Goal: Task Accomplishment & Management: Manage account settings

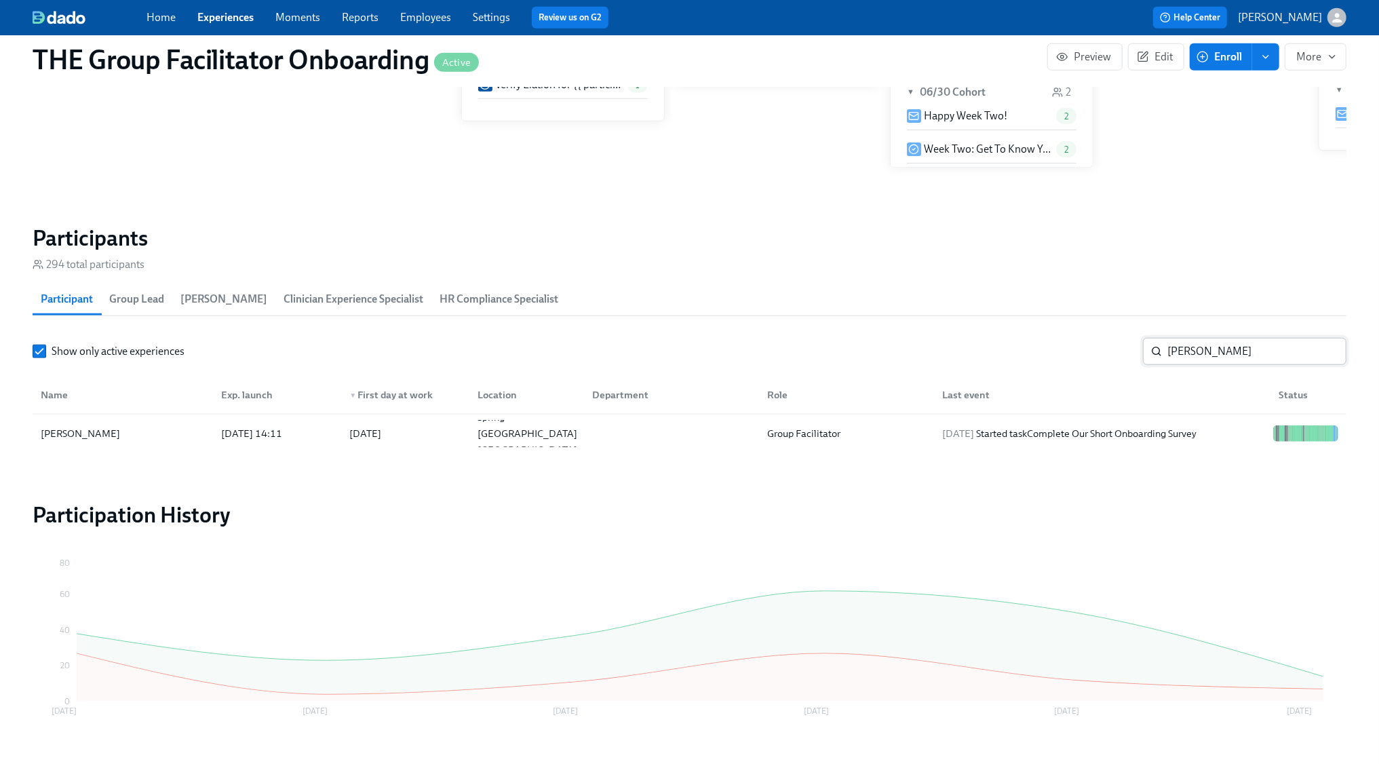
click at [1228, 345] on input "[PERSON_NAME]" at bounding box center [1256, 351] width 179 height 27
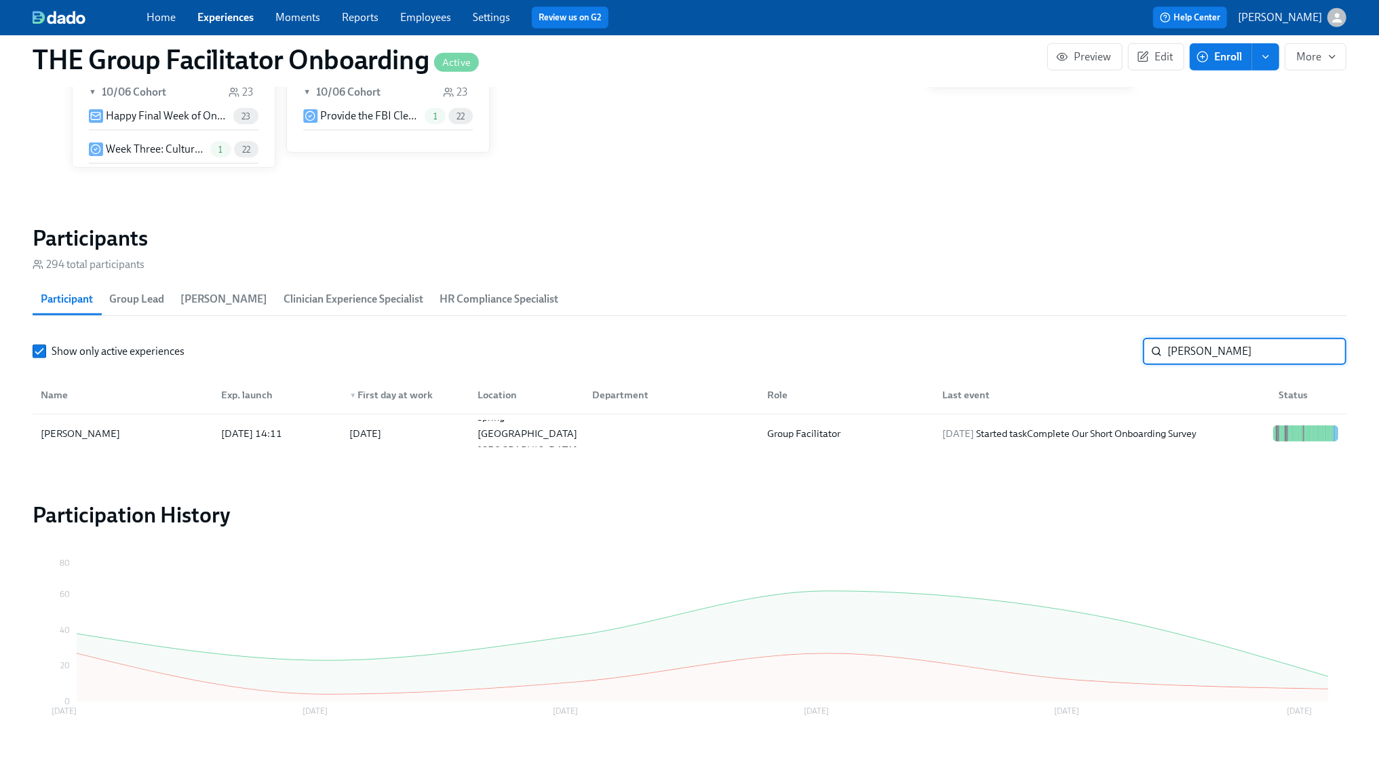
click at [1228, 345] on input "[PERSON_NAME]" at bounding box center [1256, 351] width 179 height 27
click at [1224, 440] on div "[DATE] Received reminder for Week Three: Ethics, Conduct, & Legal Responsibilit…" at bounding box center [1102, 433] width 330 height 33
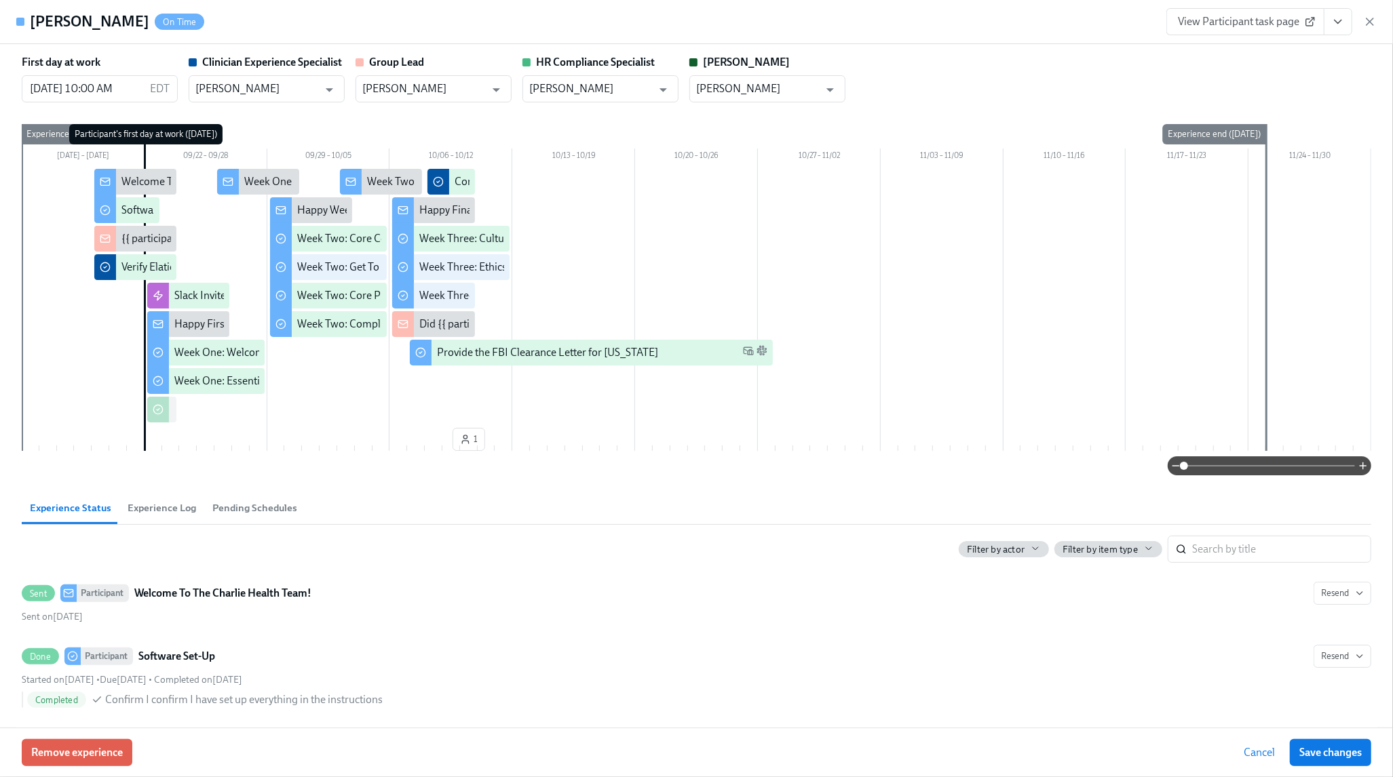
click at [1217, 26] on span "View Participant task page" at bounding box center [1245, 22] width 135 height 14
click at [1373, 18] on icon "button" at bounding box center [1369, 21] width 7 height 7
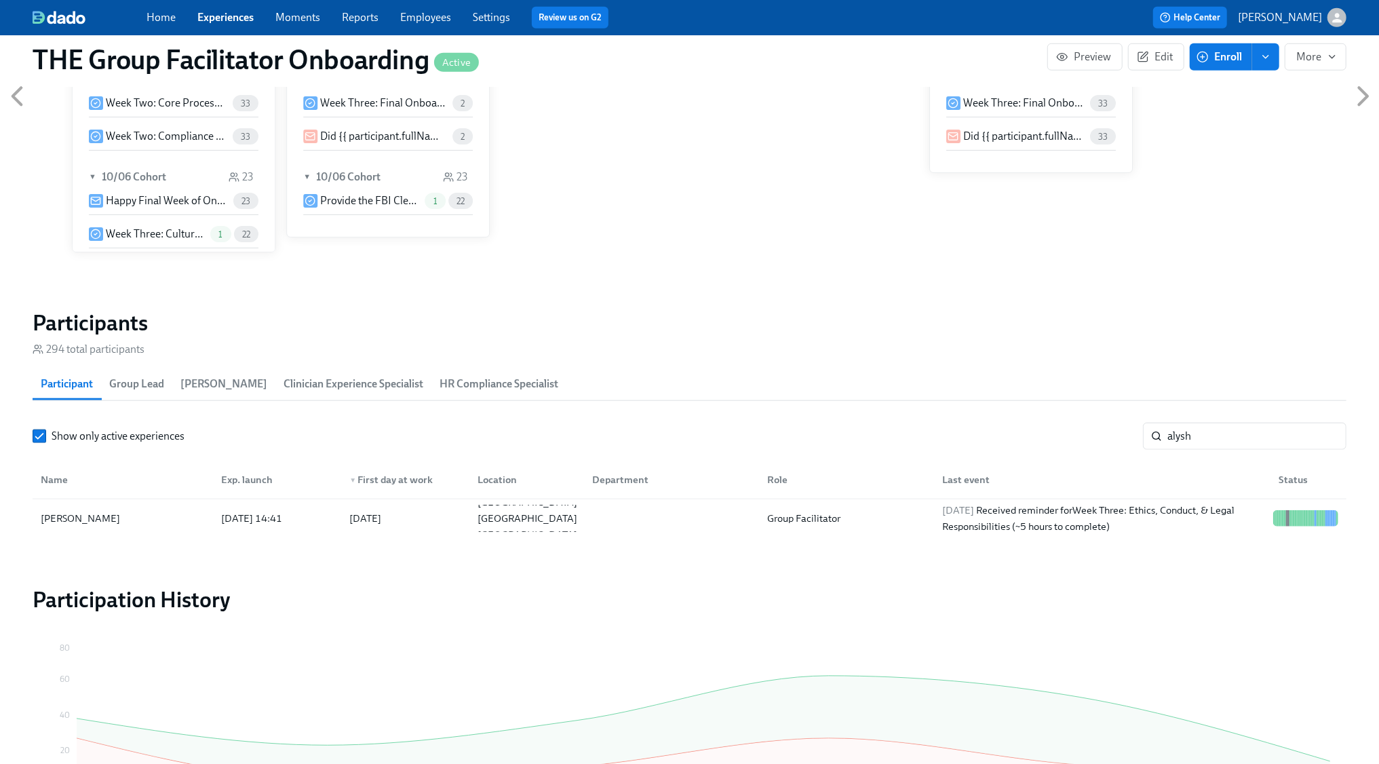
scroll to position [924, 0]
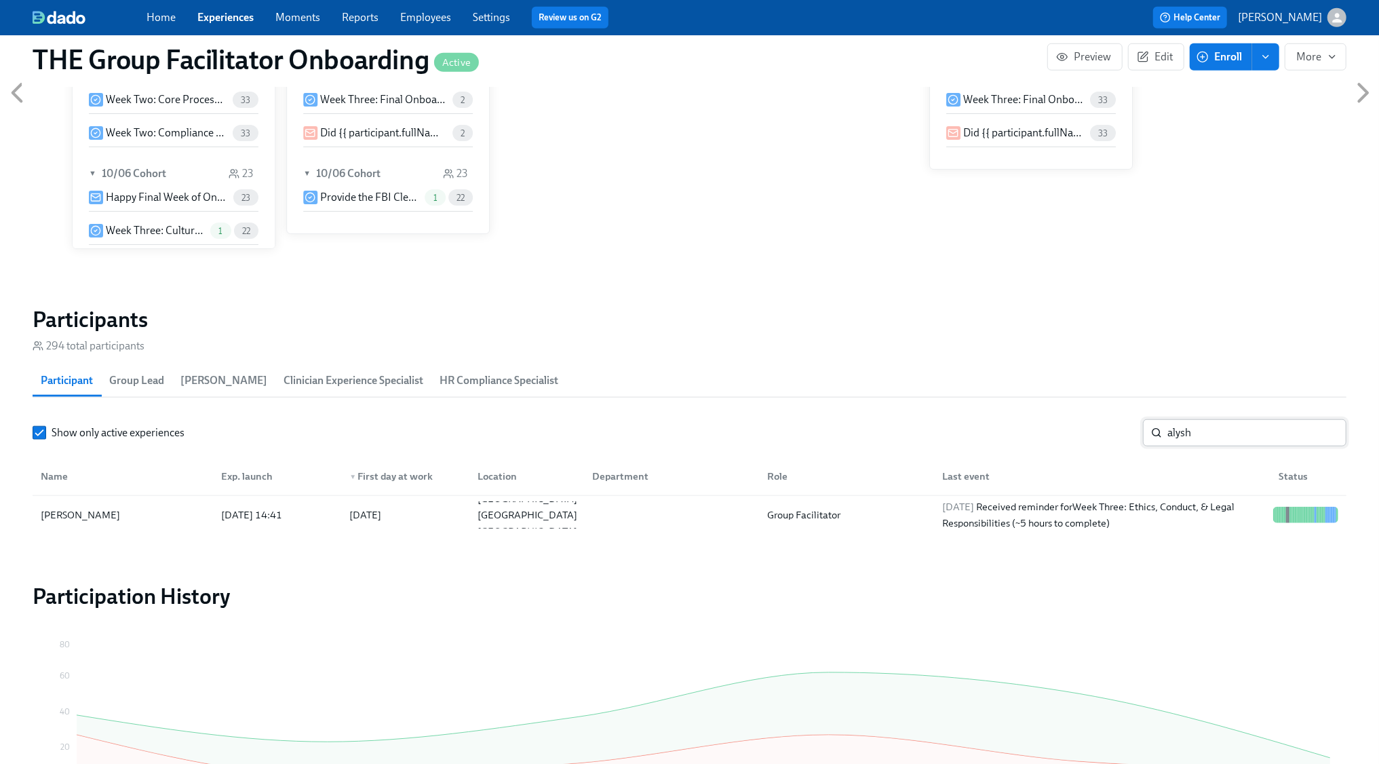
click at [1208, 437] on input "alysh" at bounding box center [1256, 432] width 179 height 27
type input "[PERSON_NAME]"
click at [738, 502] on div at bounding box center [668, 514] width 175 height 27
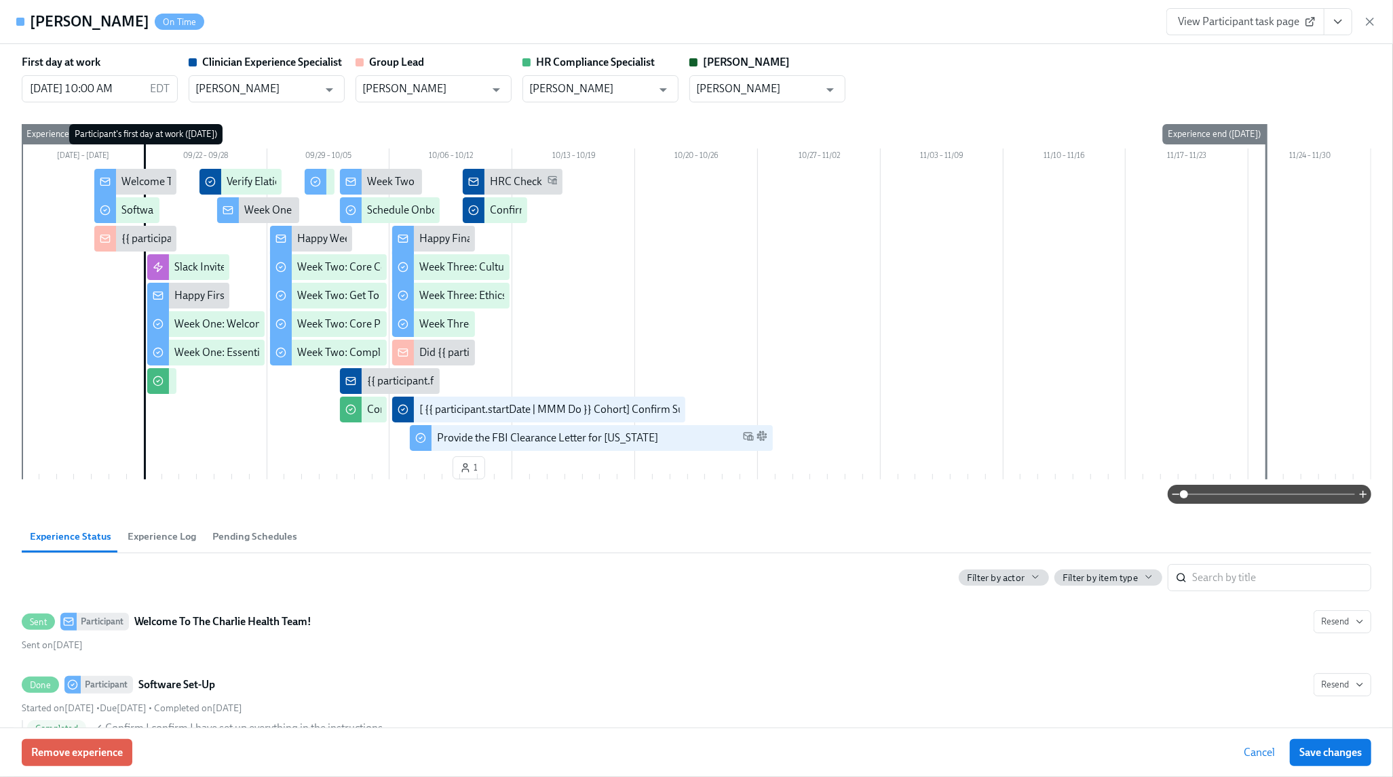
click at [1281, 19] on span "View Participant task page" at bounding box center [1245, 22] width 135 height 14
click at [1342, 35] on button "View task page" at bounding box center [1337, 21] width 28 height 27
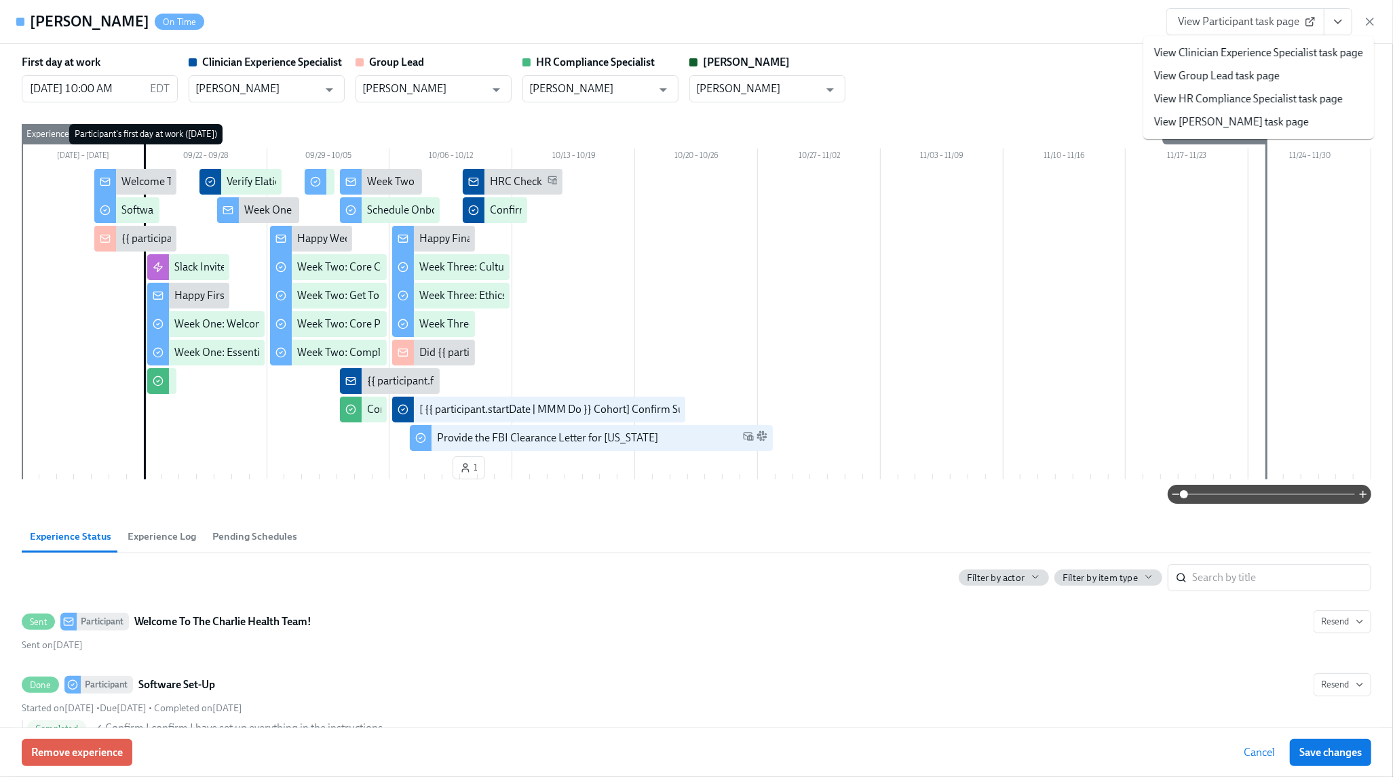
click at [1308, 57] on link "View Clinician Experience Specialist task page" at bounding box center [1258, 52] width 209 height 15
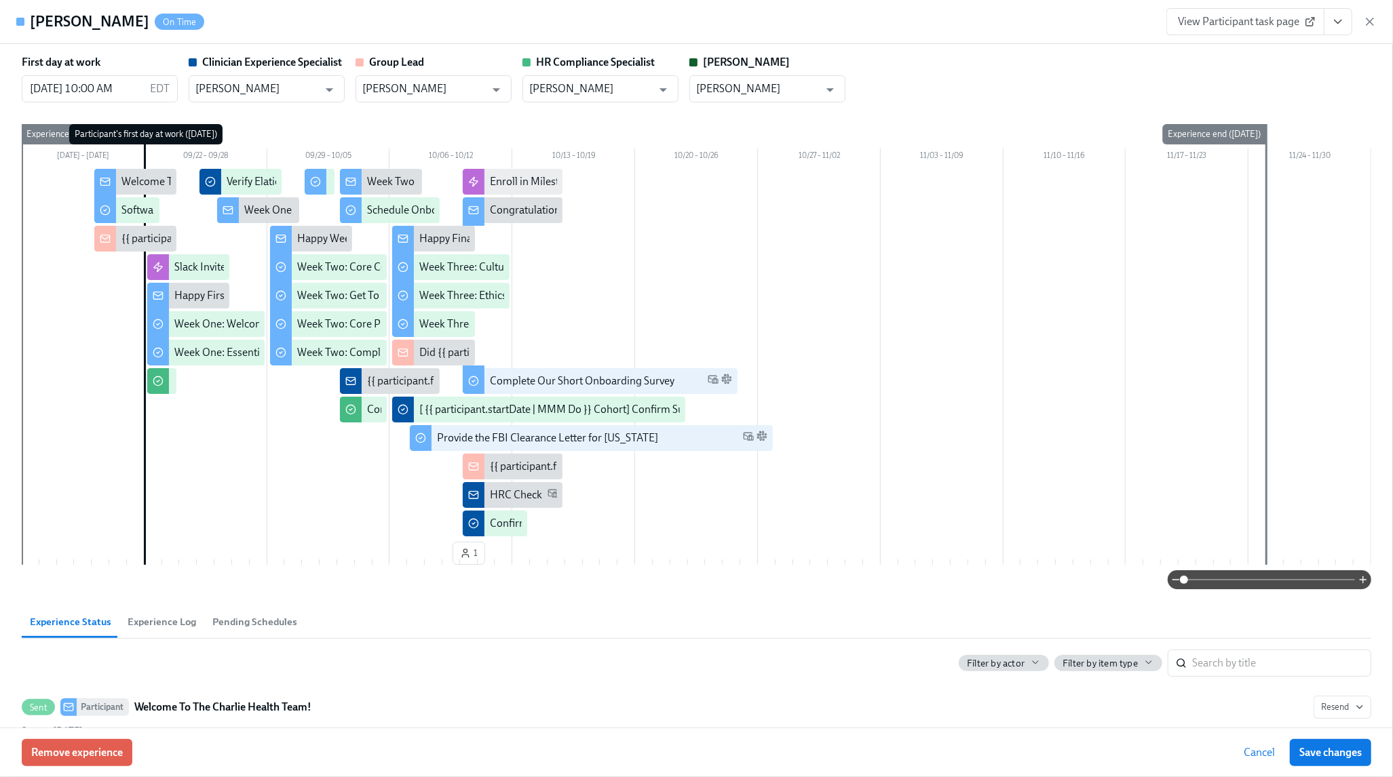
click at [1368, 20] on icon "button" at bounding box center [1369, 21] width 7 height 7
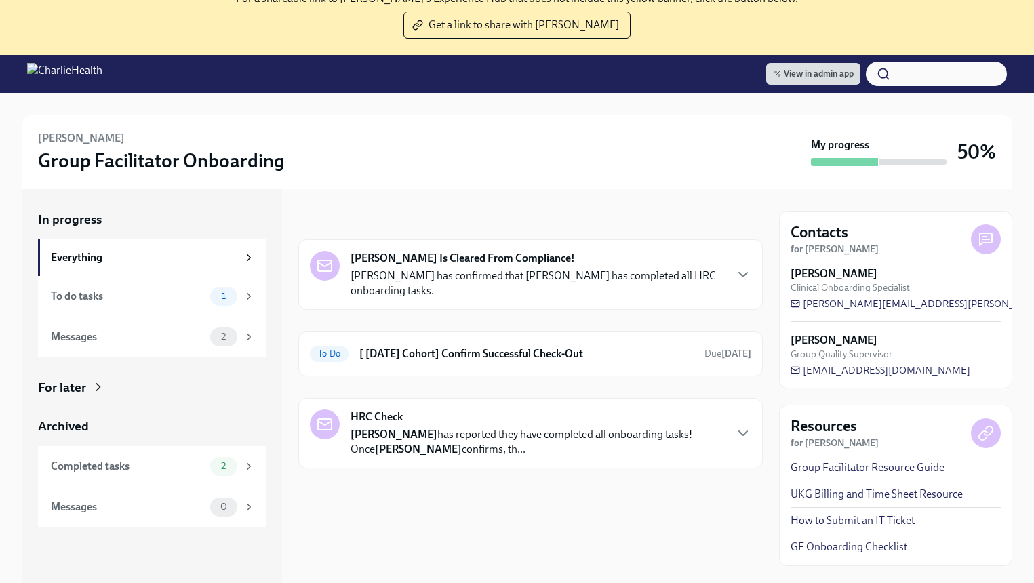
scroll to position [153, 0]
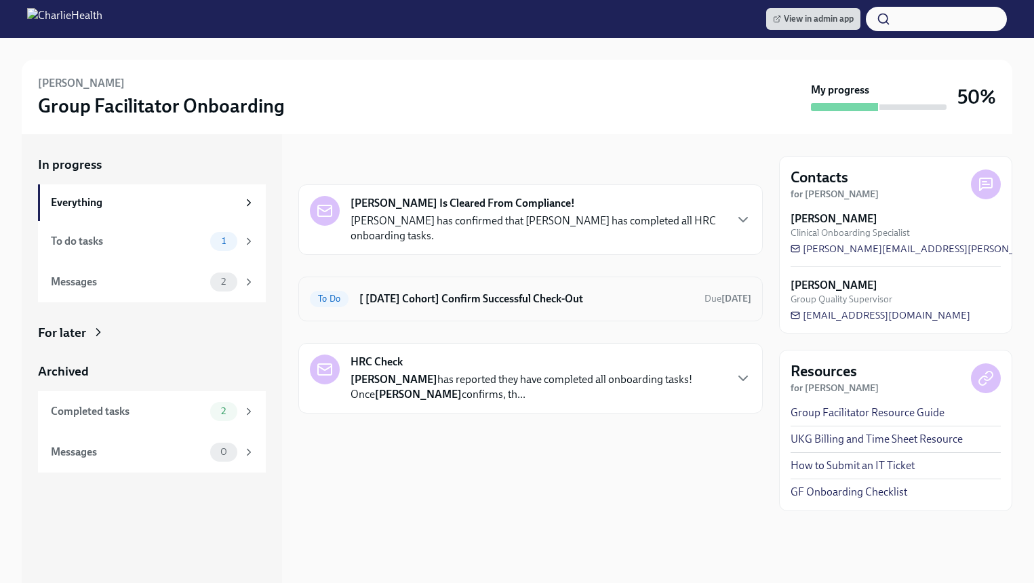
click at [402, 307] on div "To Do [ Sep 22nd Cohort] Confirm Successful Check-Out Due in 12 days" at bounding box center [531, 299] width 442 height 22
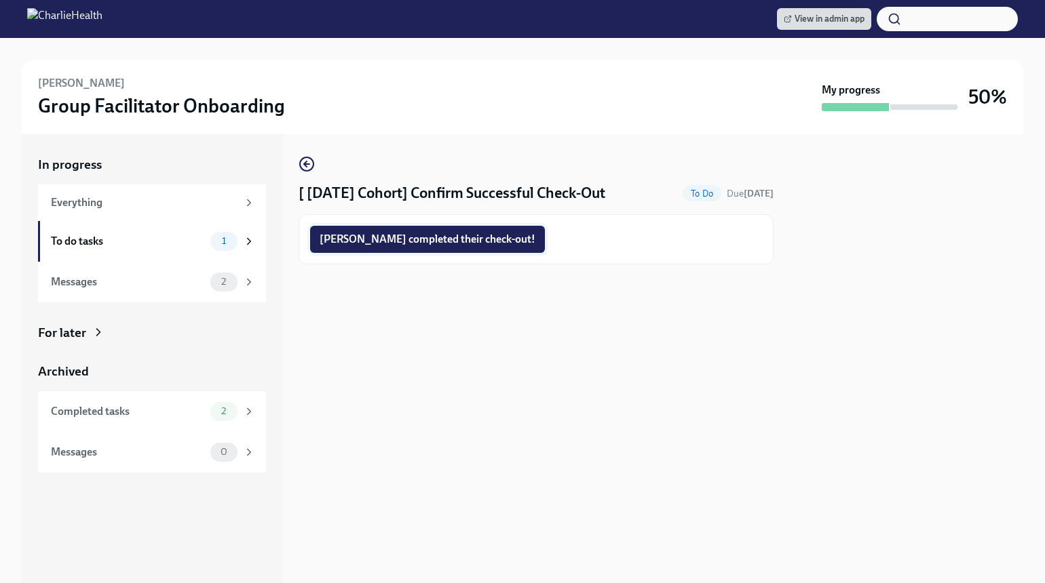
click at [454, 233] on span "Linda completed their check-out!" at bounding box center [427, 240] width 216 height 14
